Goal: Information Seeking & Learning: Learn about a topic

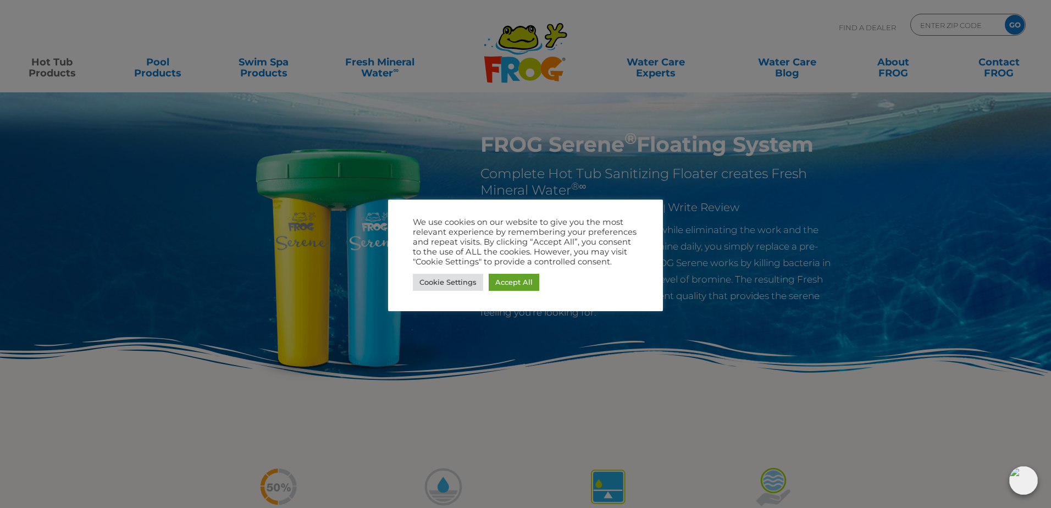
click at [166, 424] on div at bounding box center [525, 254] width 1051 height 508
click at [564, 411] on div at bounding box center [525, 254] width 1051 height 508
click at [511, 285] on link "Accept All" at bounding box center [514, 282] width 51 height 17
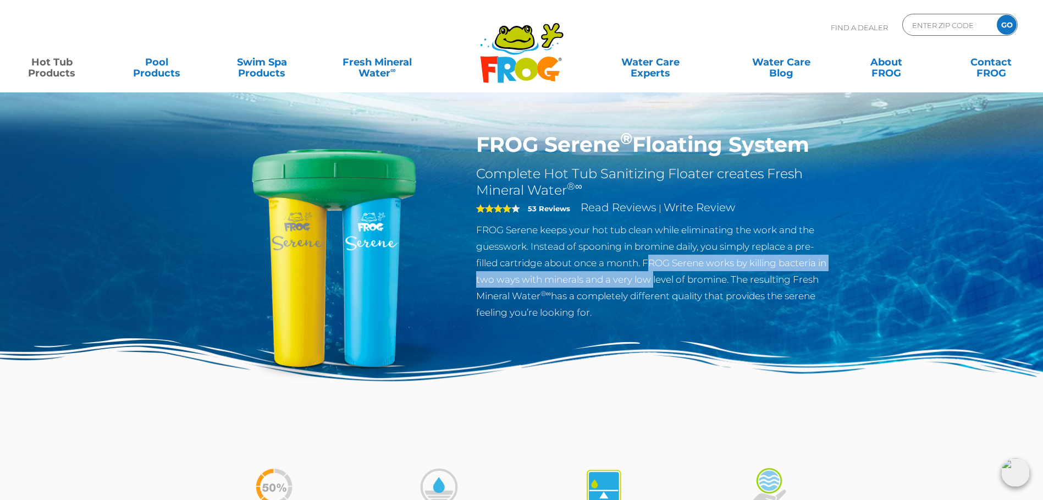
click at [653, 271] on p "FROG Serene keeps your hot tub clean while eliminating the work and the guesswo…" at bounding box center [655, 270] width 359 height 99
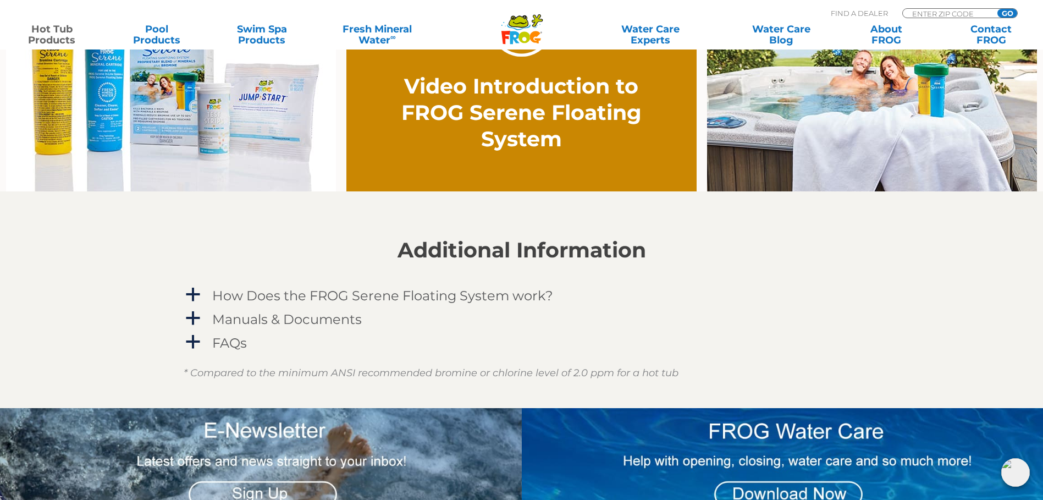
scroll to position [591, 0]
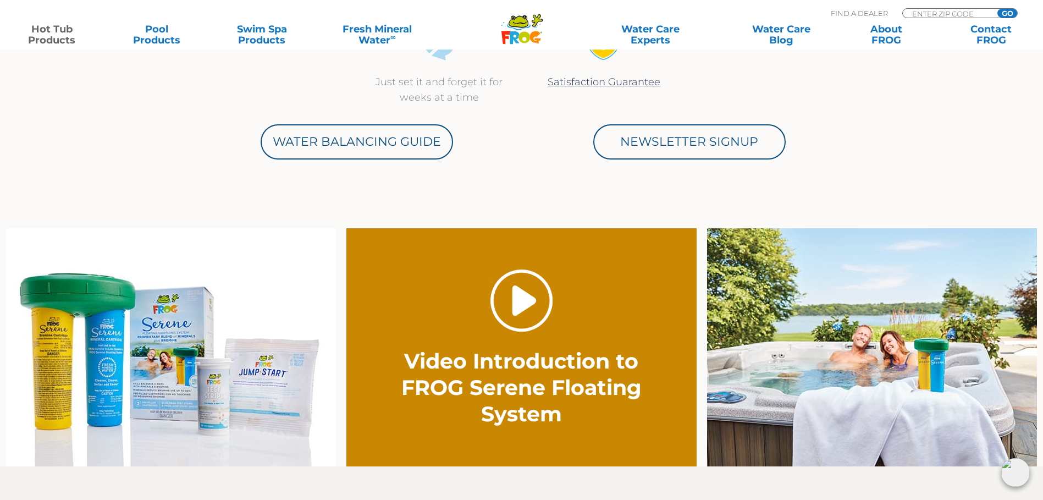
click at [515, 303] on link "." at bounding box center [521, 300] width 62 height 62
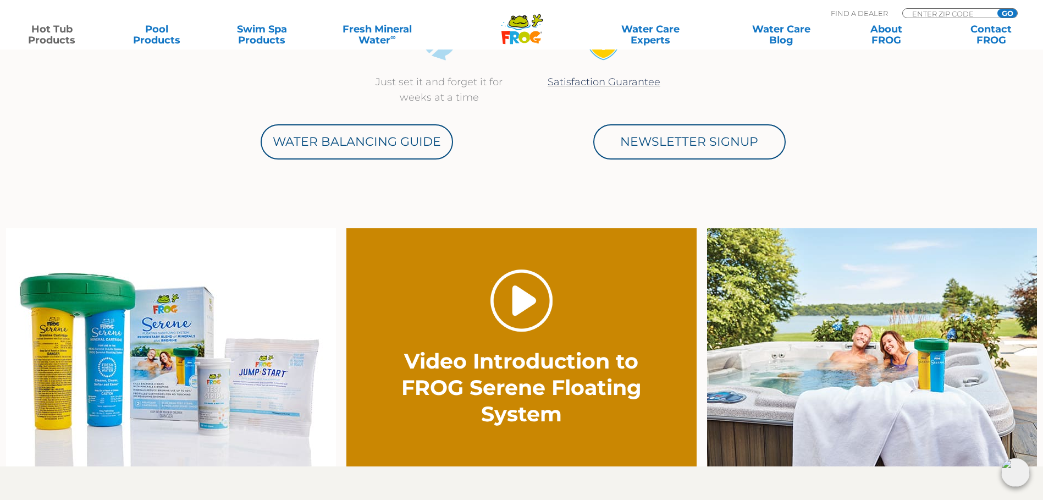
click at [524, 302] on link "." at bounding box center [521, 300] width 62 height 62
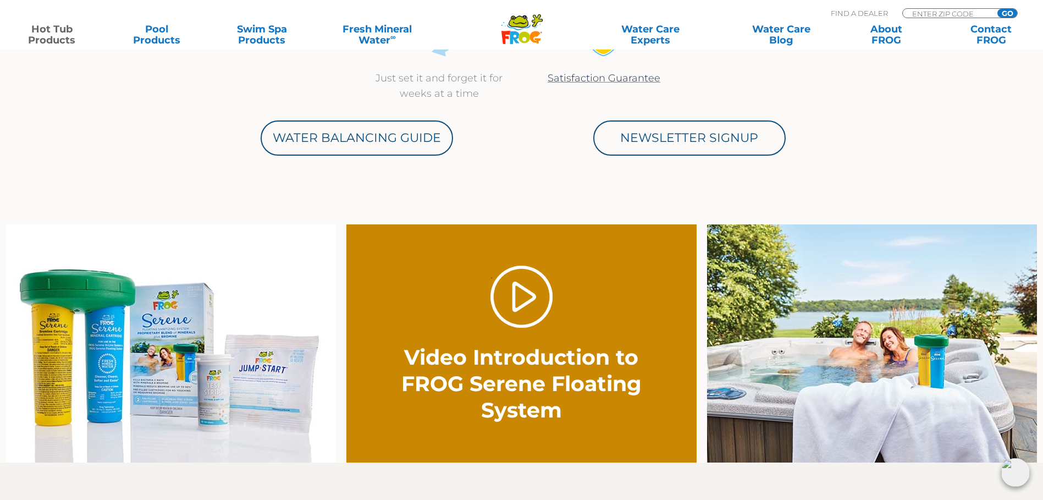
scroll to position [591, 0]
